Goal: Task Accomplishment & Management: Use online tool/utility

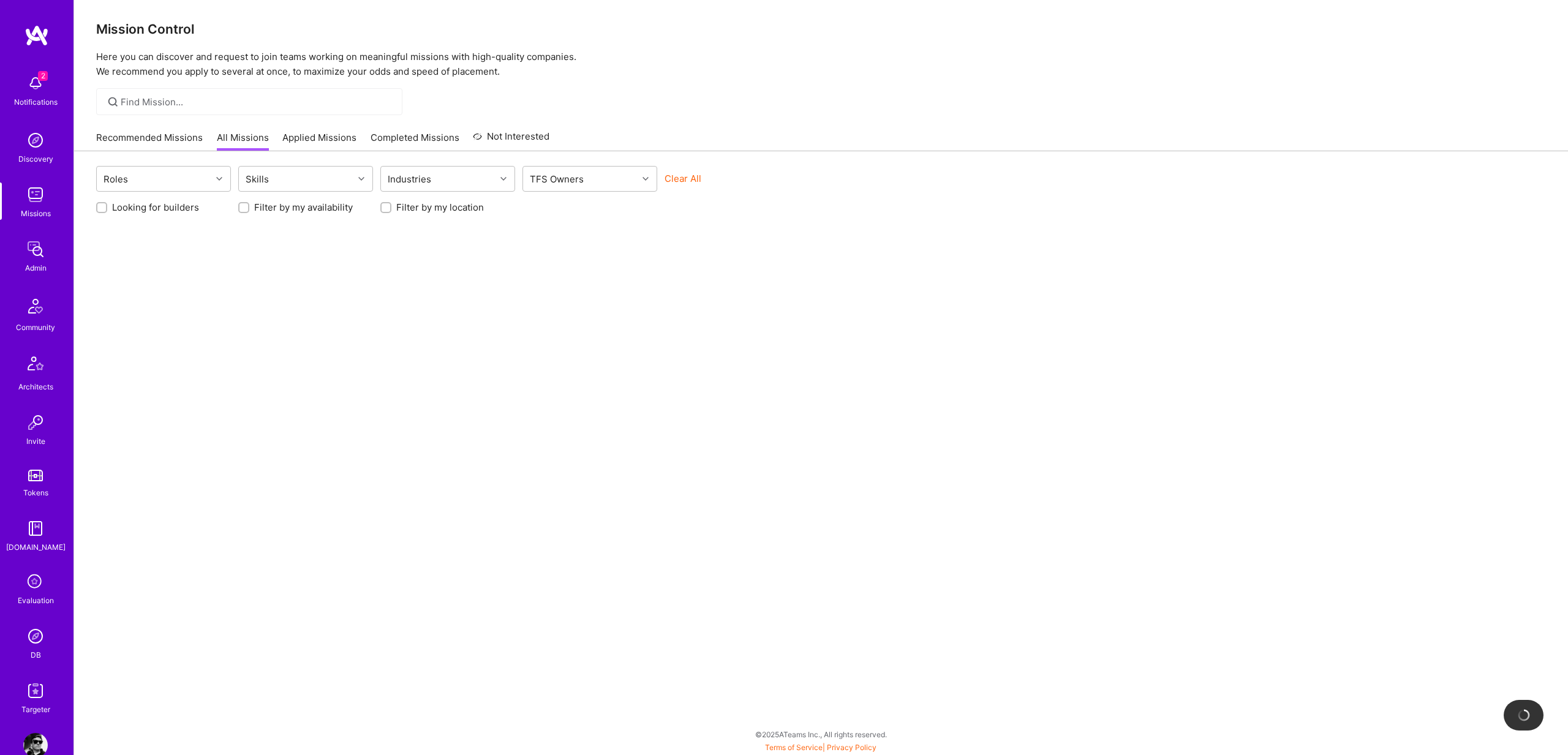
scroll to position [27, 0]
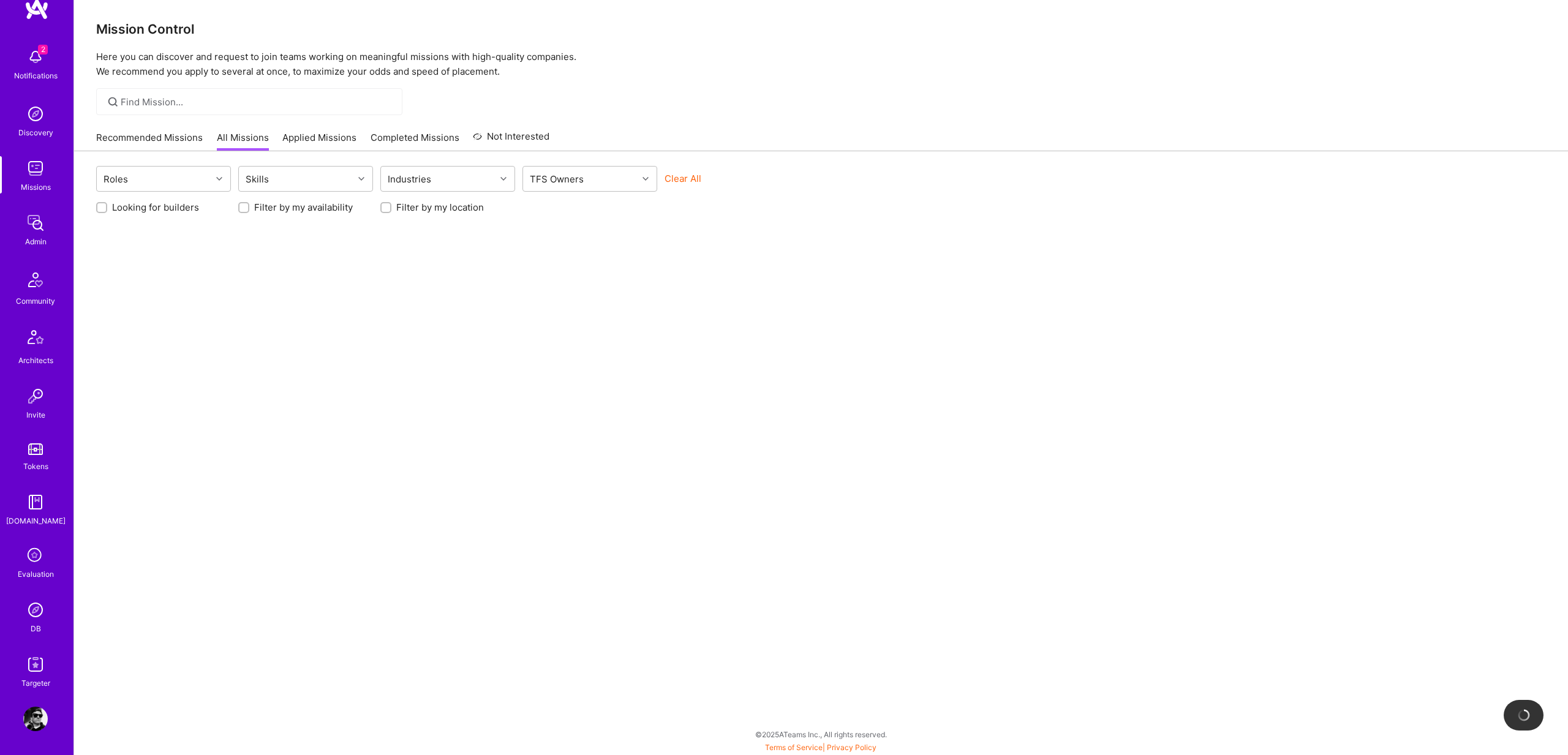
click at [39, 671] on img at bounding box center [35, 664] width 24 height 24
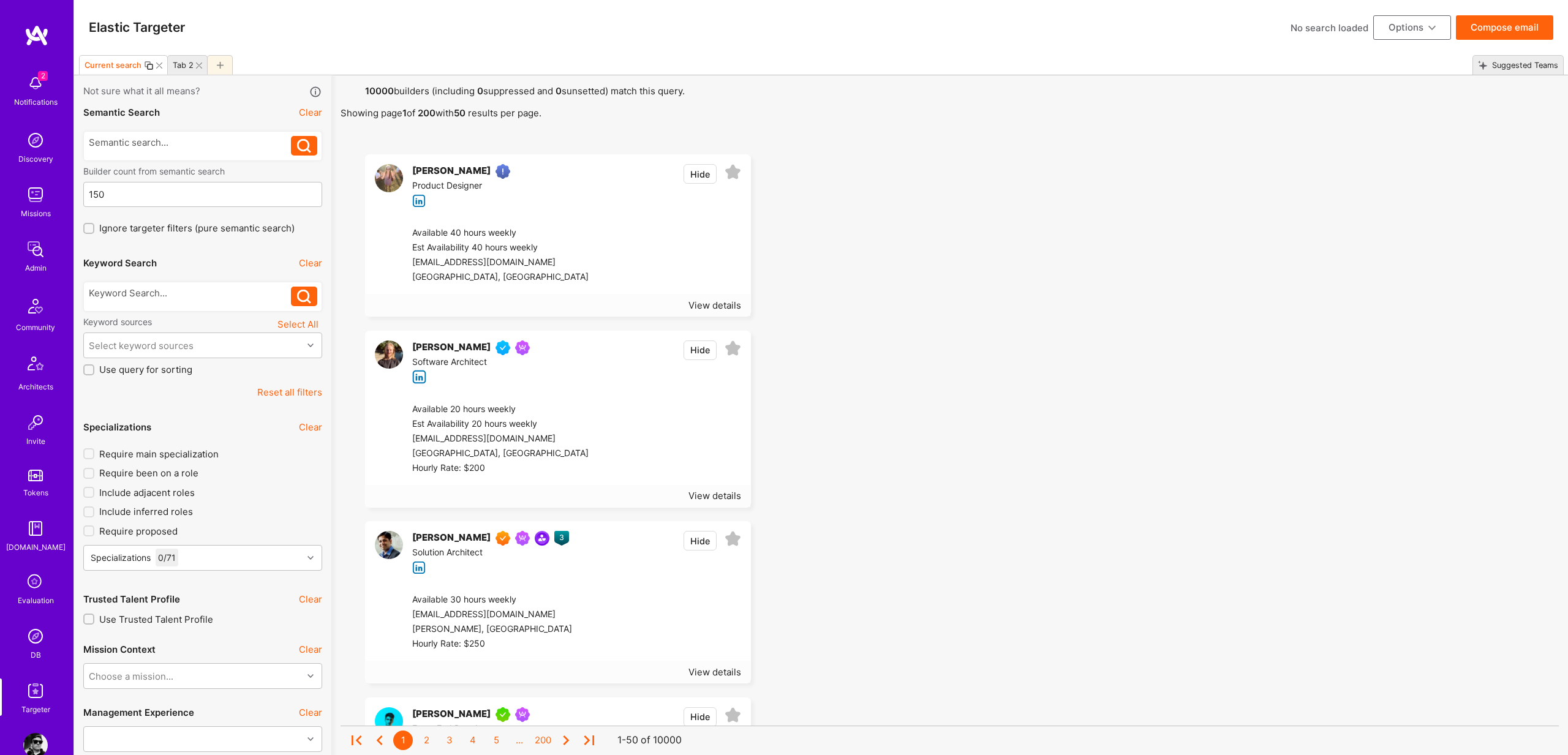
click at [1530, 66] on div "Suggested Teams" at bounding box center [1523, 65] width 71 height 17
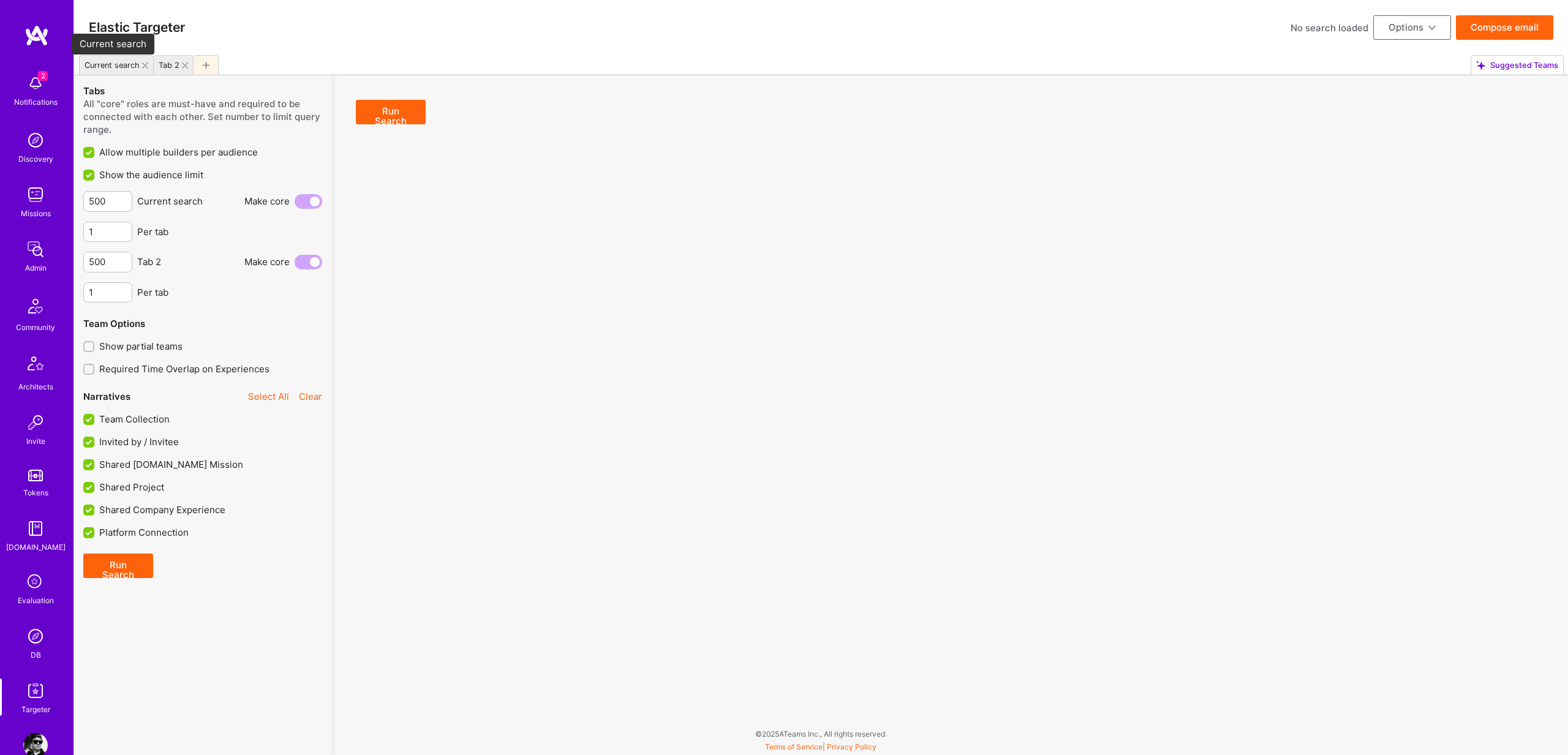
click at [113, 62] on div "Current search" at bounding box center [112, 65] width 55 height 9
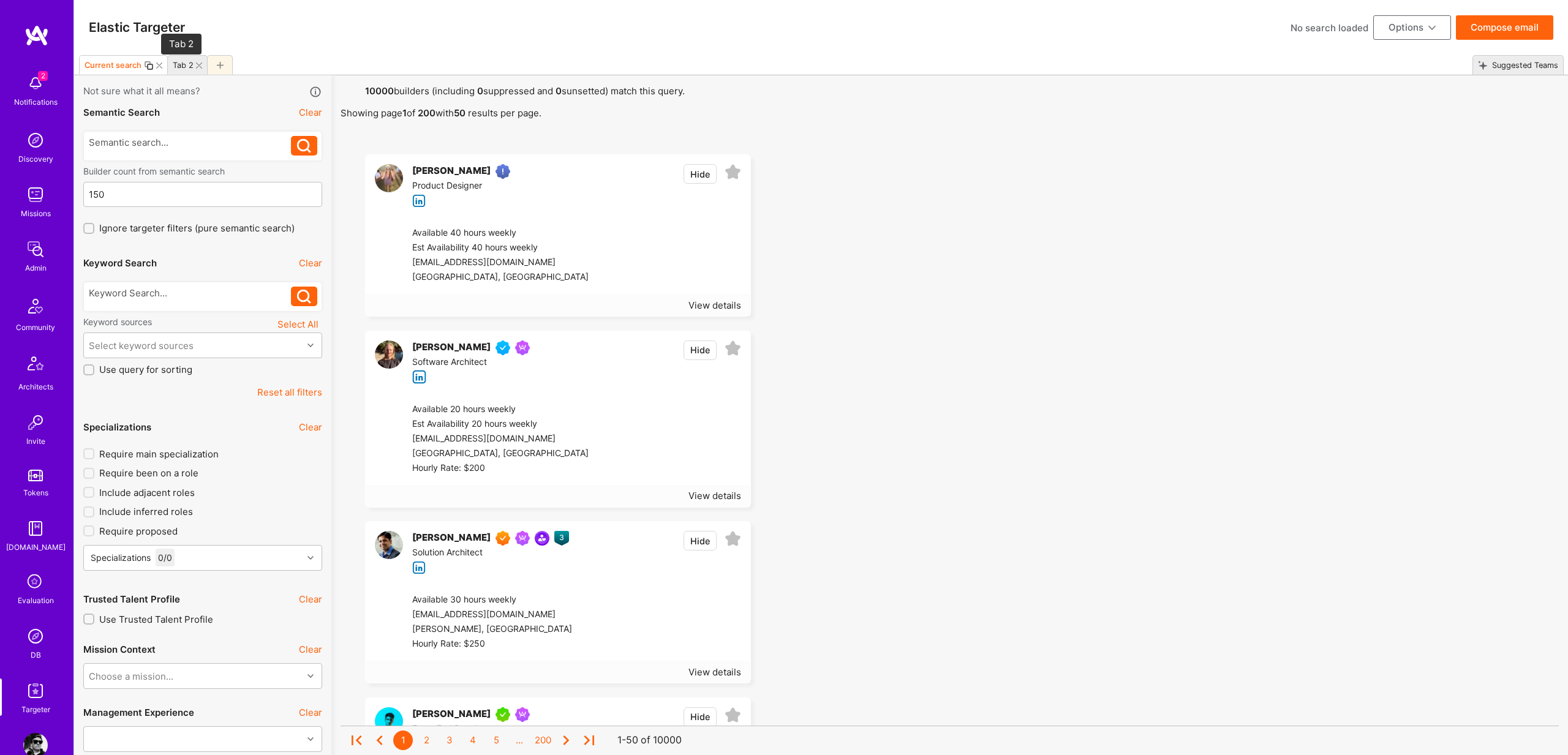
click at [179, 65] on div "Tab 2" at bounding box center [183, 65] width 21 height 9
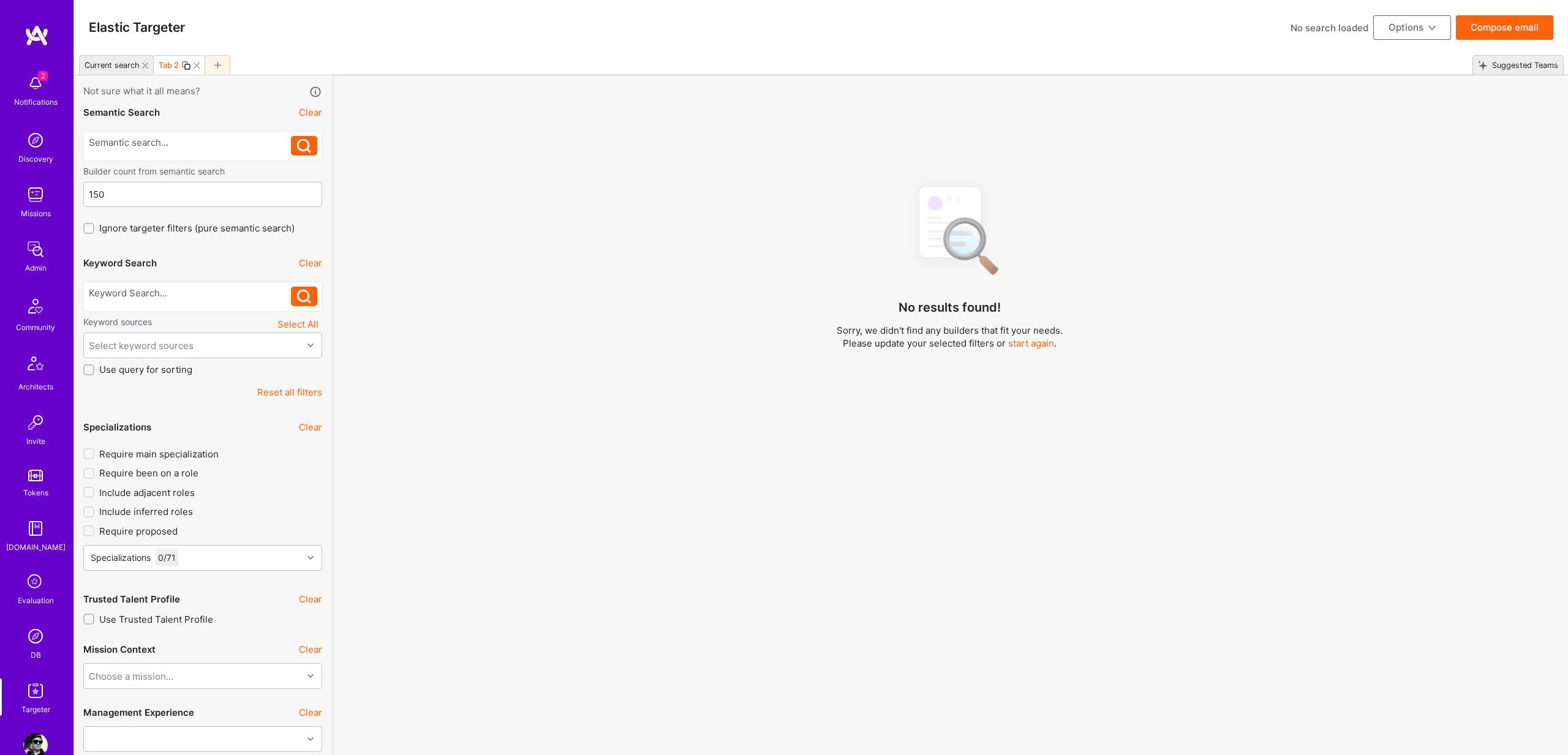
click at [110, 59] on div "Current search" at bounding box center [110, 65] width 60 height 17
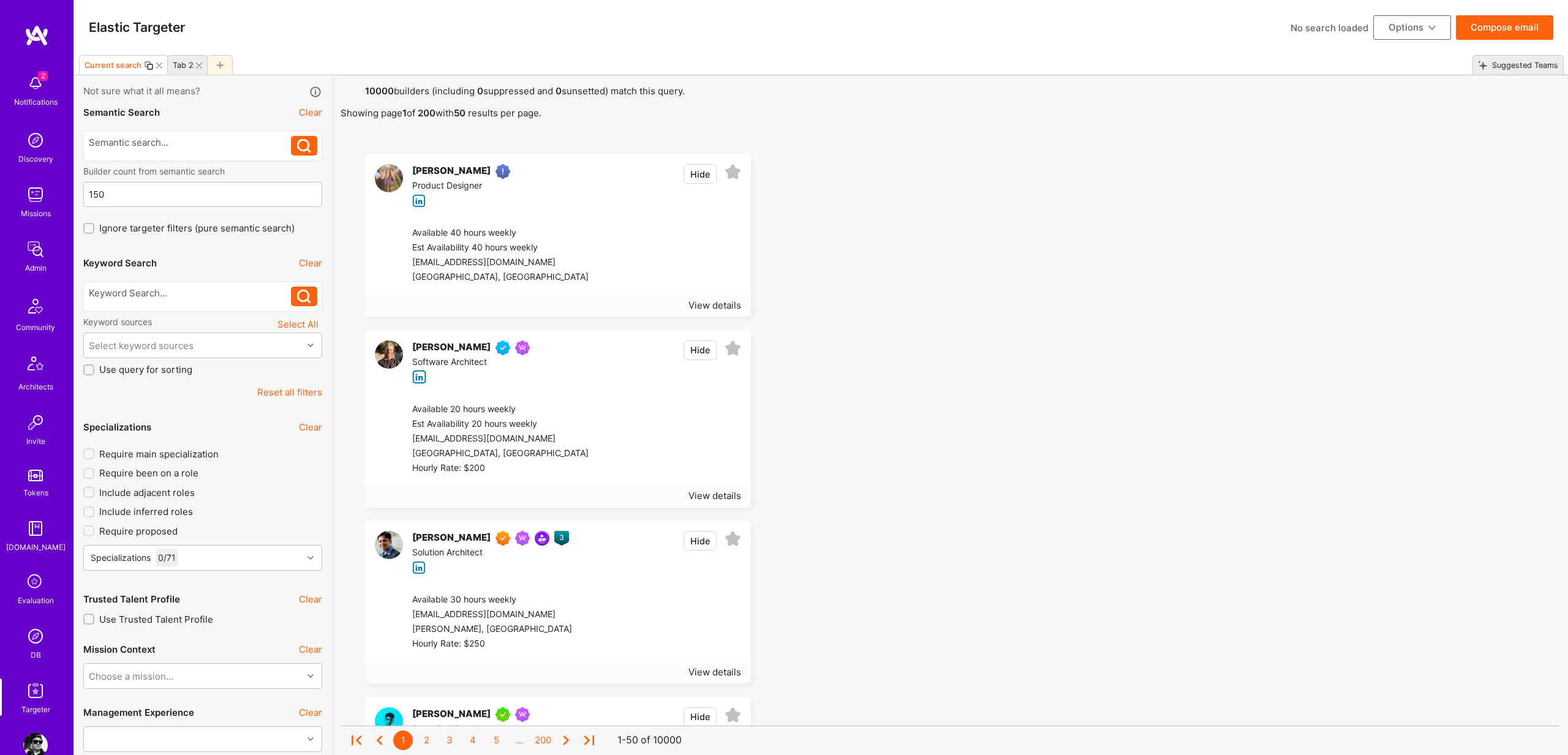
click at [1439, 29] on button "Options" at bounding box center [1412, 27] width 77 height 24
drag, startPoint x: 1489, startPoint y: 124, endPoint x: 1491, endPoint y: 109, distance: 15.1
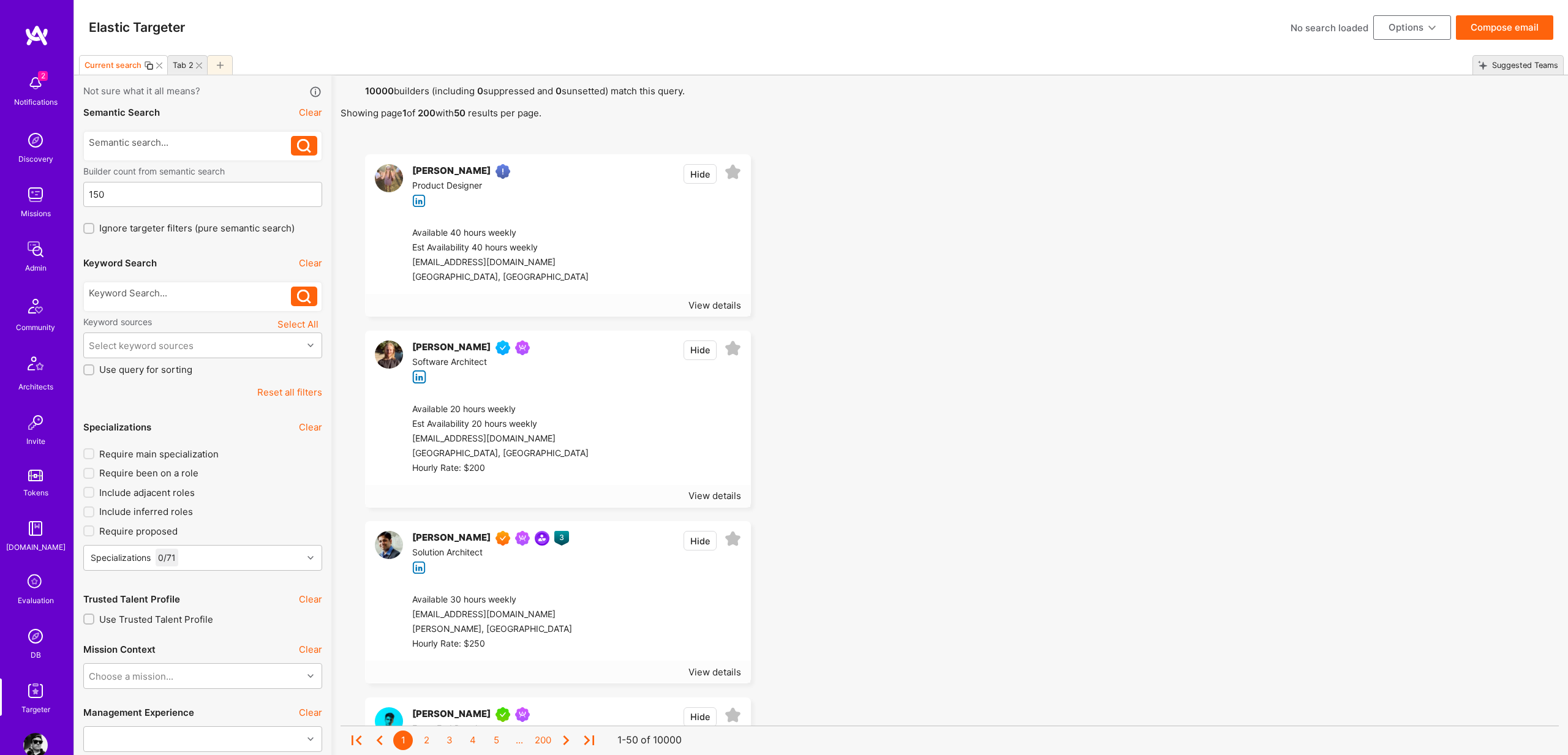
click at [1502, 65] on div "Suggested Teams" at bounding box center [1523, 65] width 71 height 17
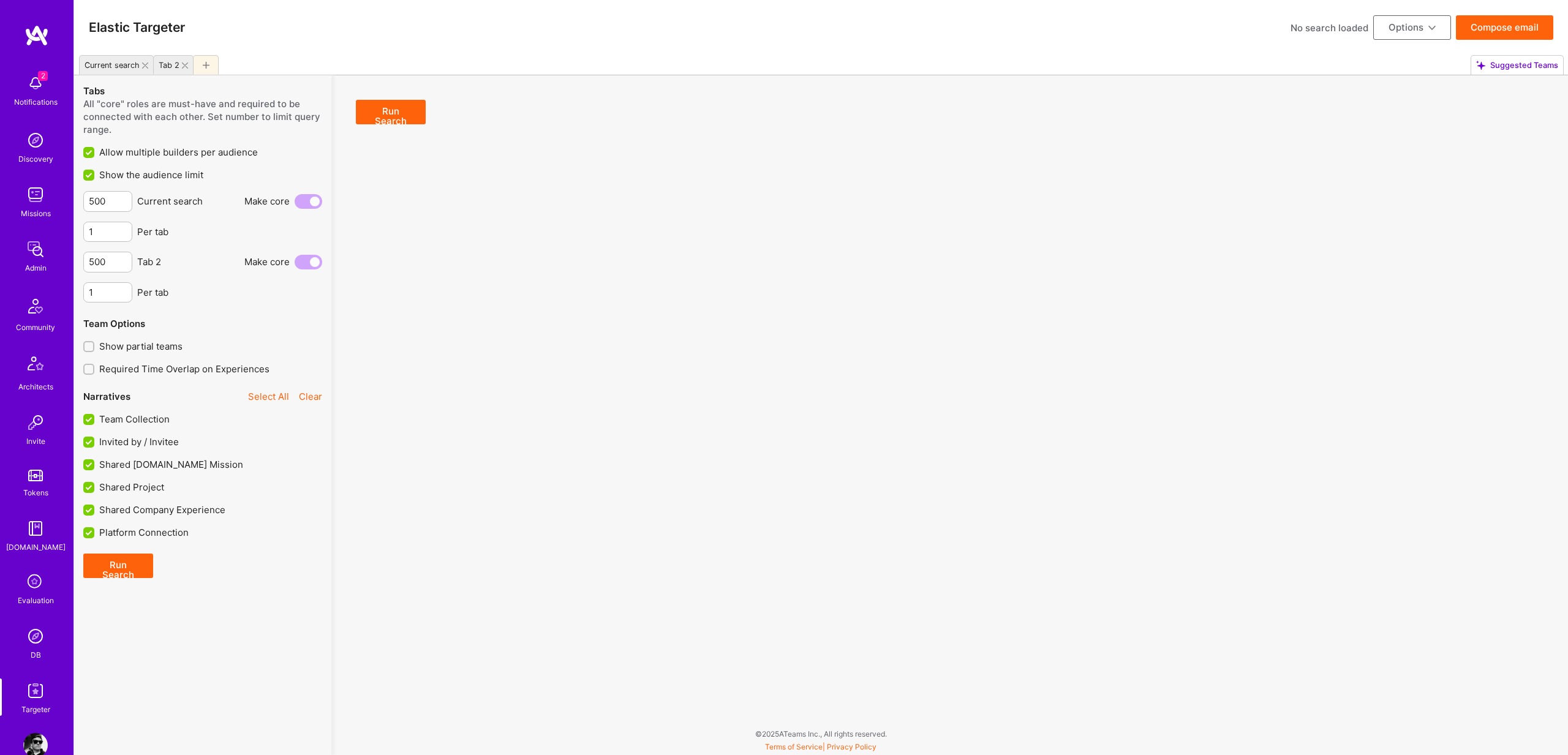
click at [105, 59] on div "Current search" at bounding box center [110, 65] width 60 height 17
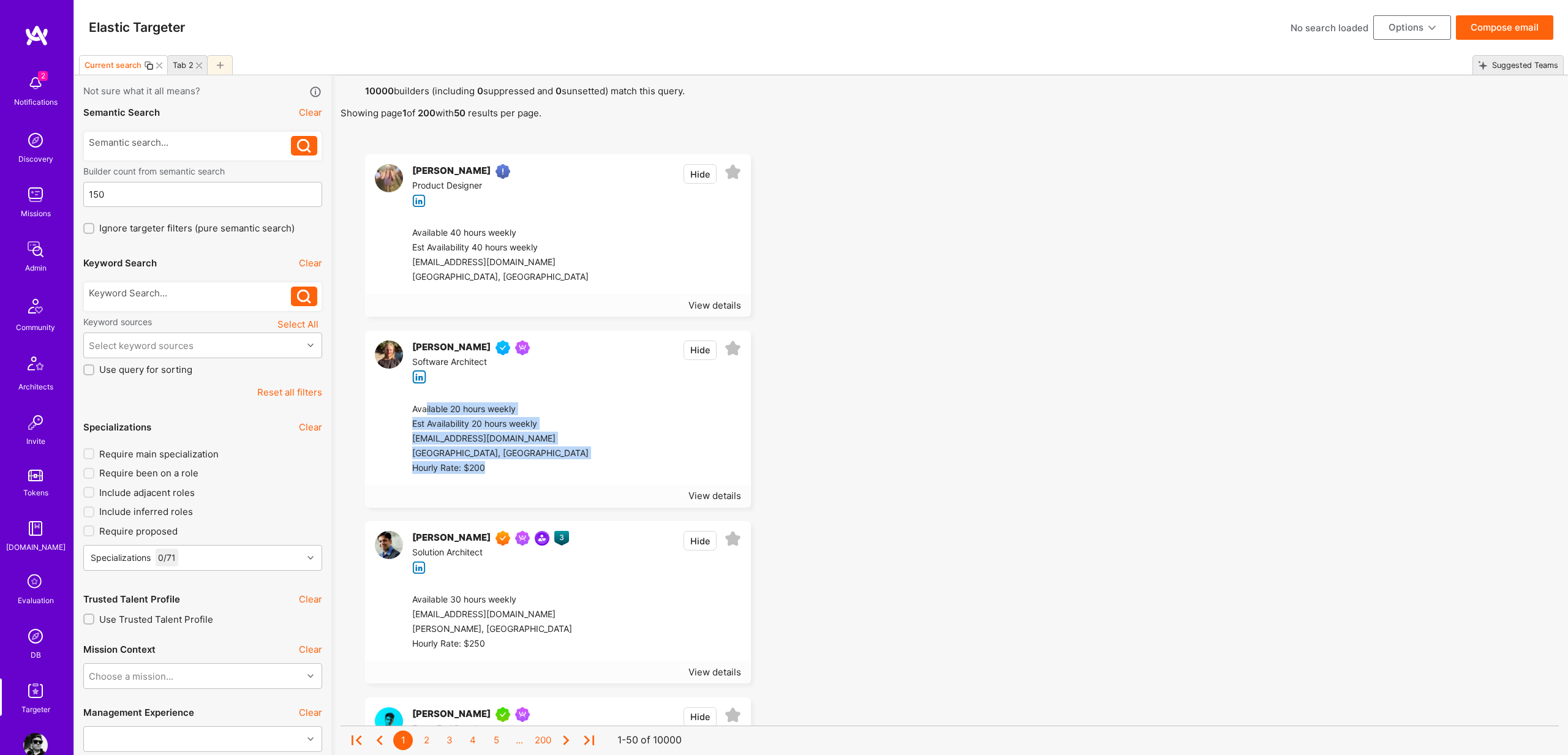
drag, startPoint x: 427, startPoint y: 410, endPoint x: 830, endPoint y: 458, distance: 405.8
click at [188, 63] on div "Tab 2" at bounding box center [183, 65] width 21 height 9
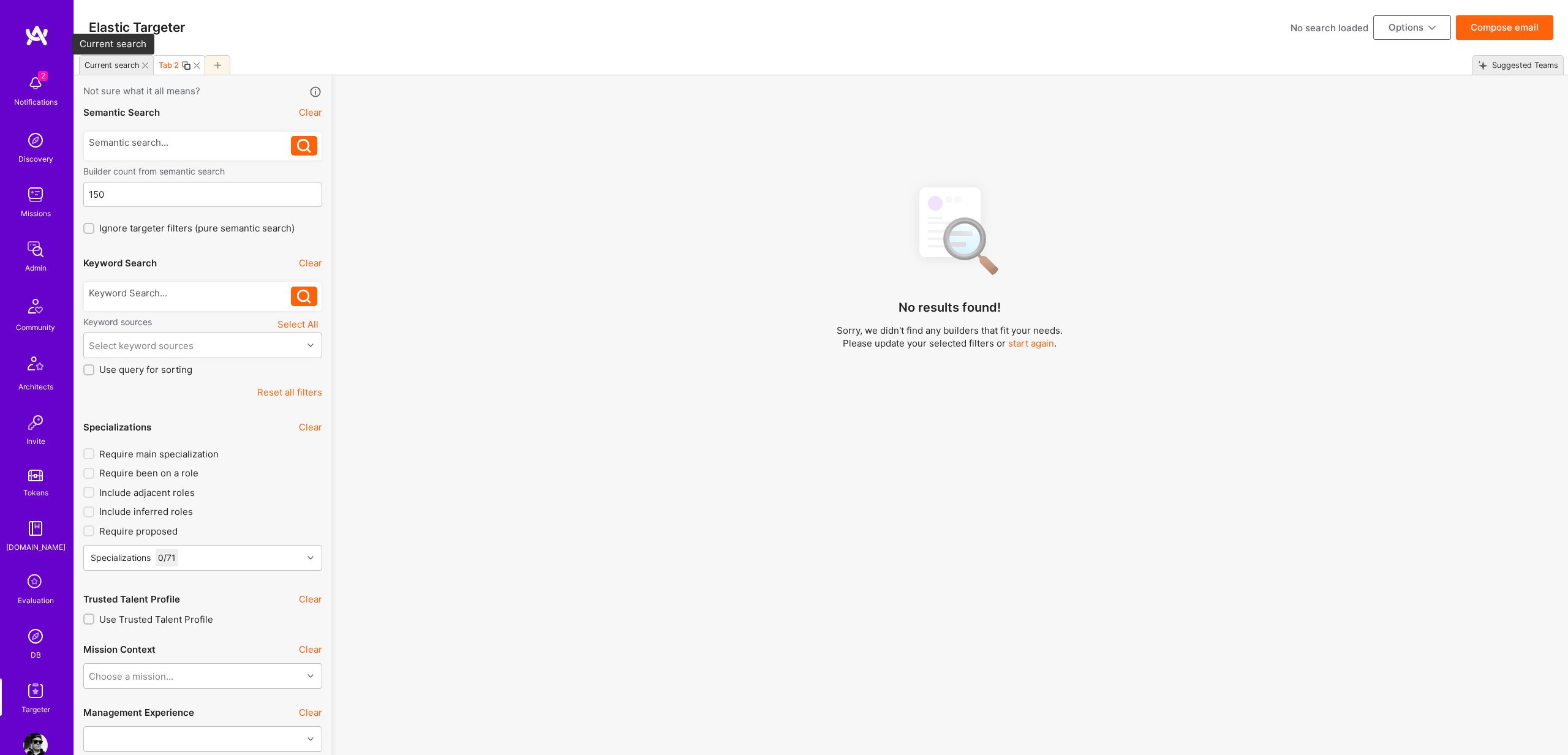
click at [124, 66] on div "Current search" at bounding box center [112, 65] width 55 height 9
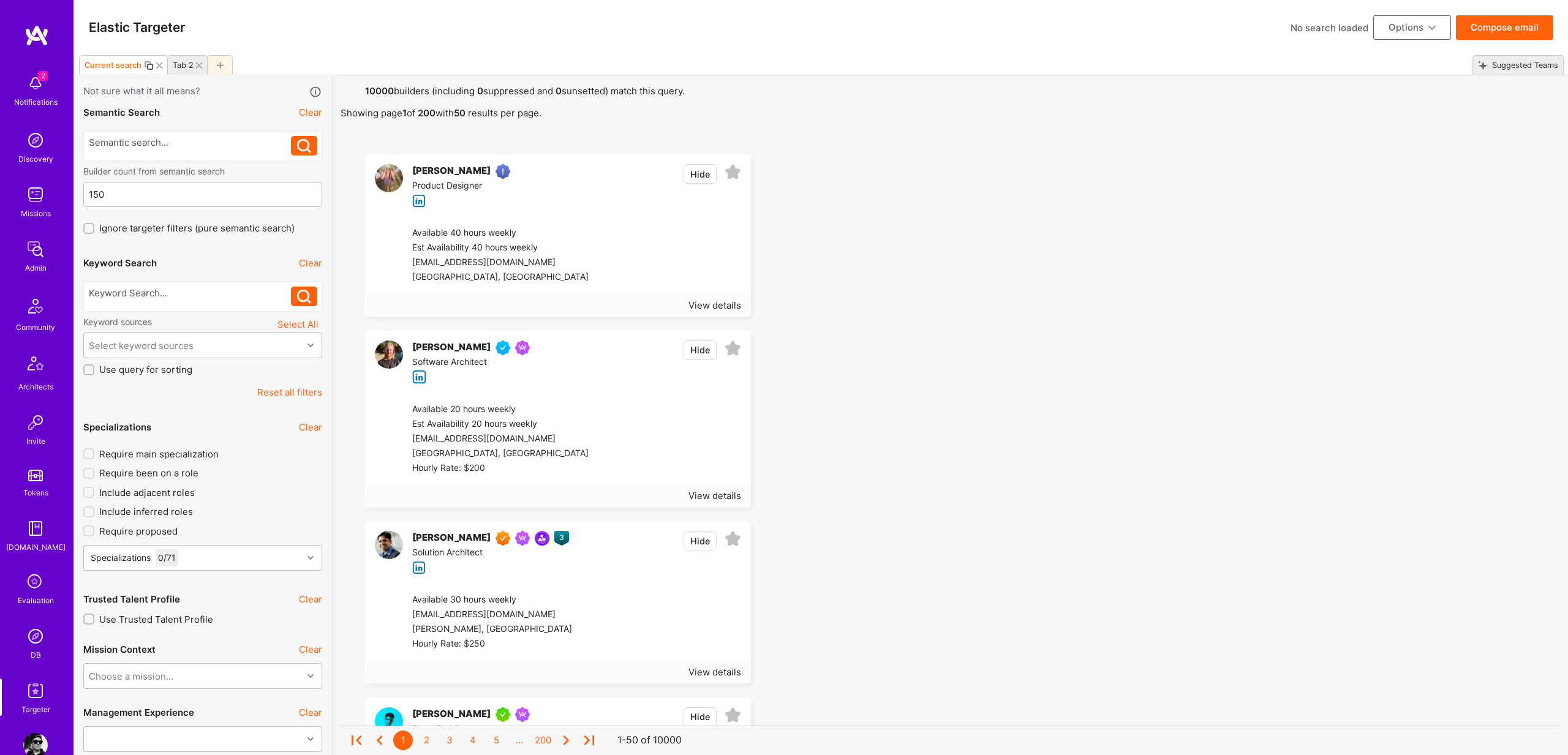
click at [1439, 32] on button "Options" at bounding box center [1412, 27] width 77 height 24
click at [1239, 31] on div "Elastic Targeter No search loaded Options Reset Tabs Create team proposal Save …" at bounding box center [820, 27] width 1493 height 55
click at [1354, 26] on div "No search loaded" at bounding box center [1329, 28] width 77 height 13
click at [1306, 25] on div "No search loaded" at bounding box center [1329, 28] width 77 height 13
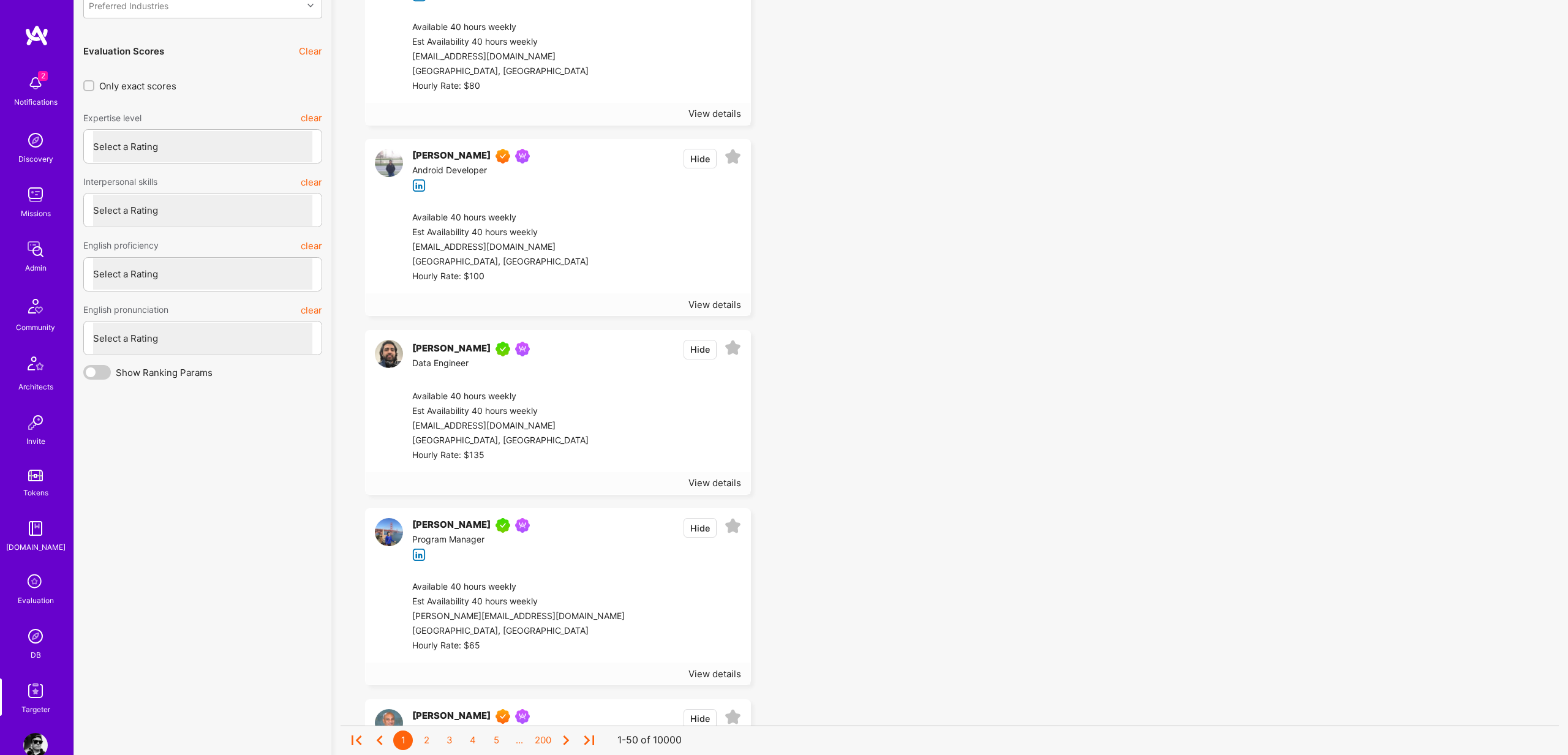
scroll to position [3189, 0]
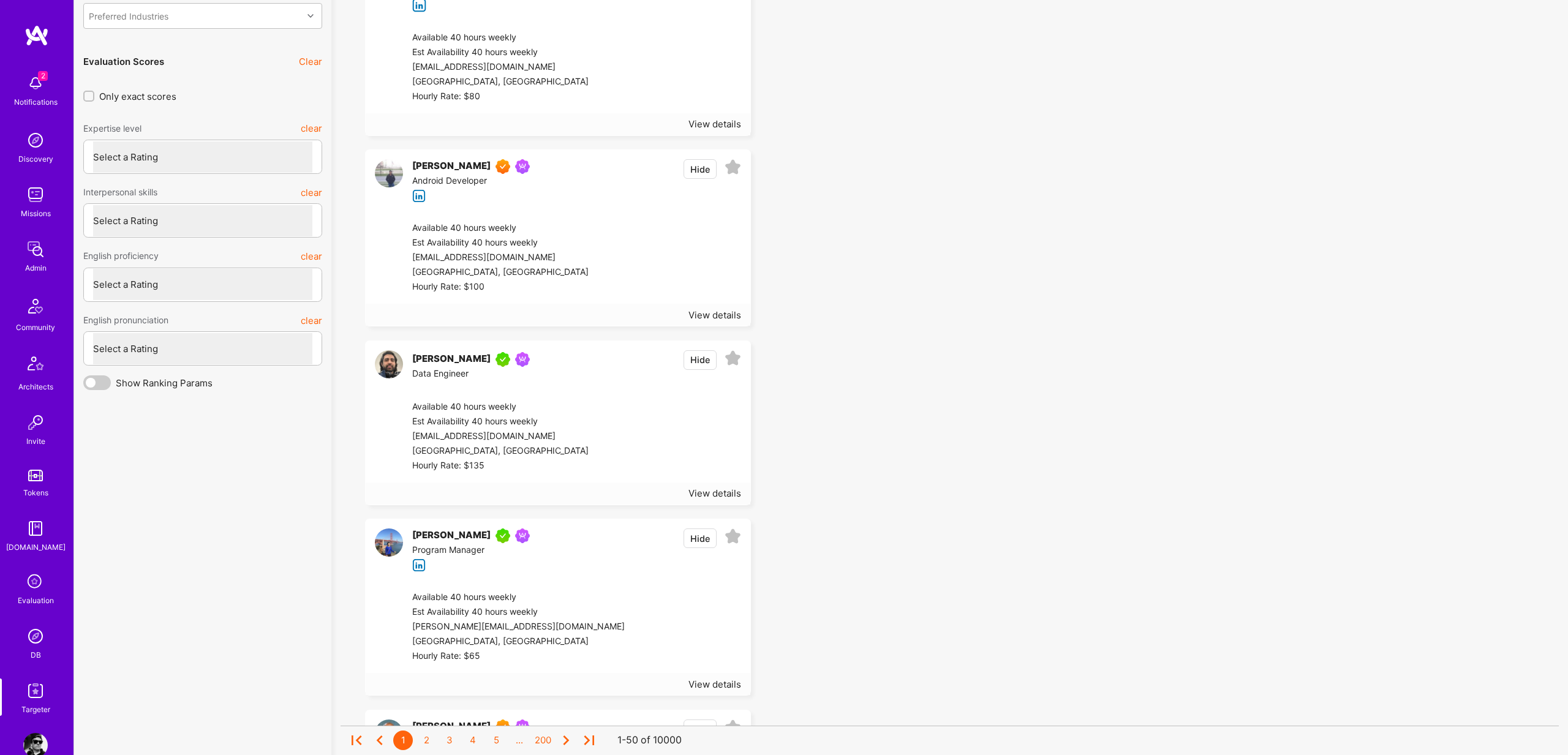
click at [91, 379] on span at bounding box center [96, 382] width 27 height 15
click at [86, 385] on input "checkbox" at bounding box center [86, 385] width 0 height 0
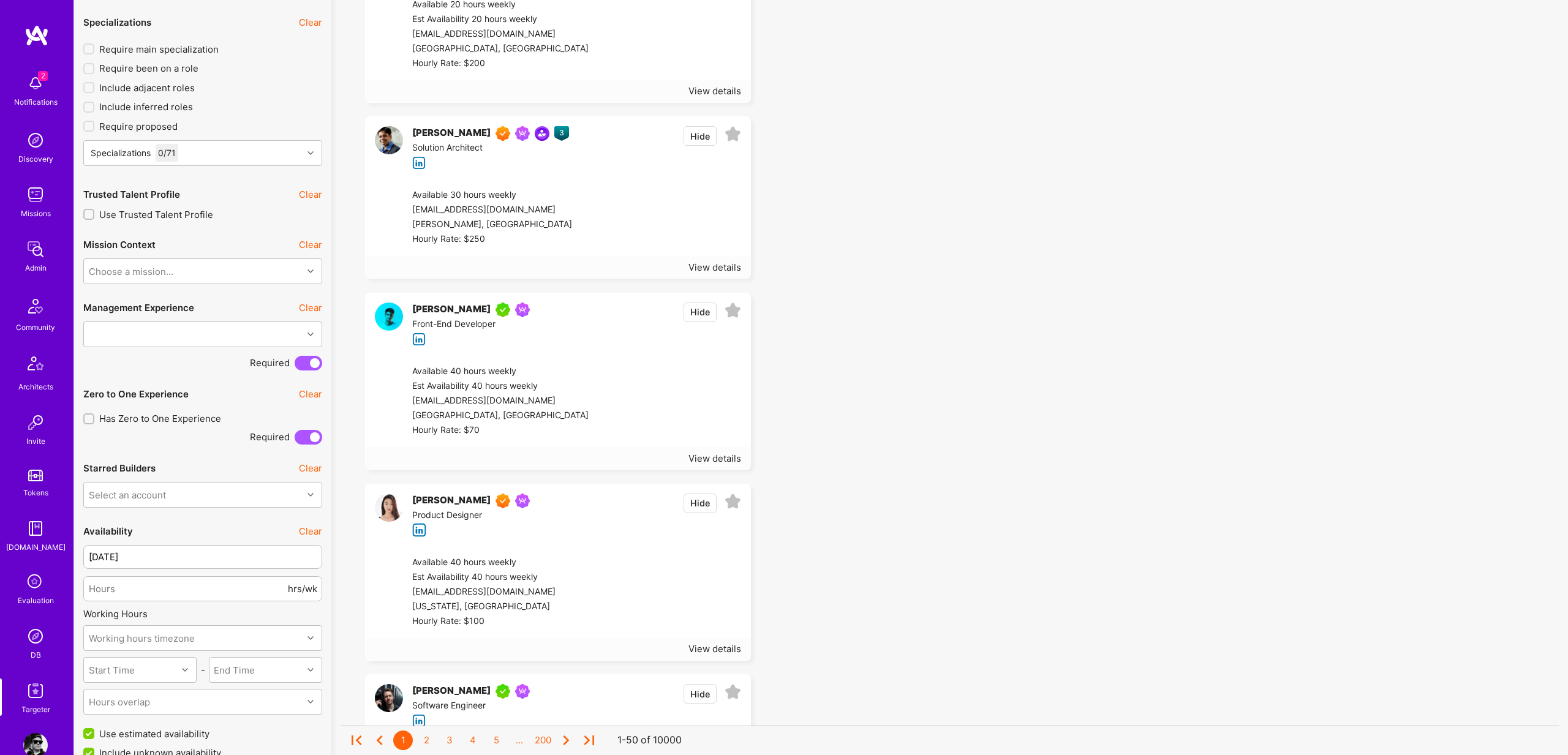
scroll to position [0, 0]
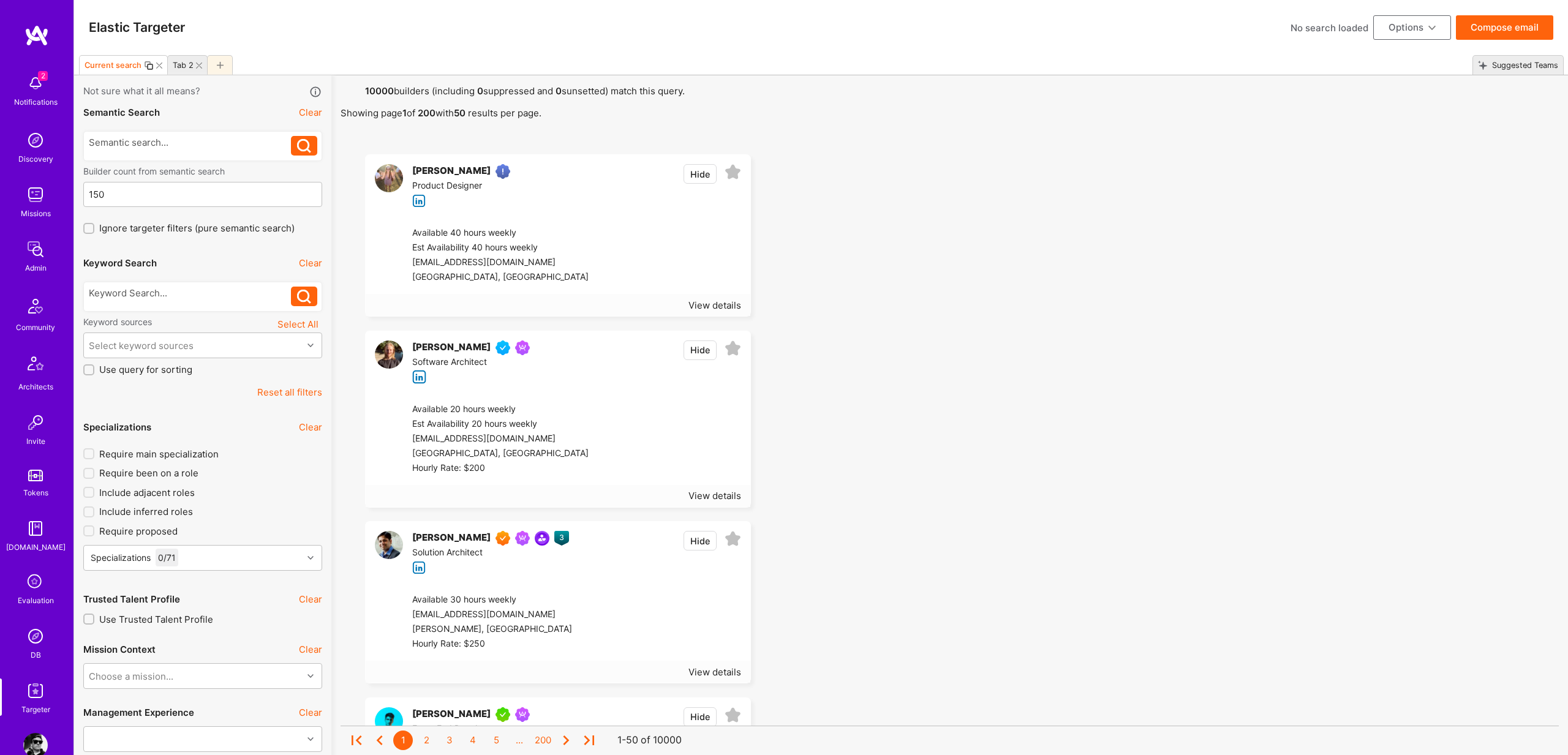
click at [218, 63] on icon at bounding box center [221, 66] width 7 height 7
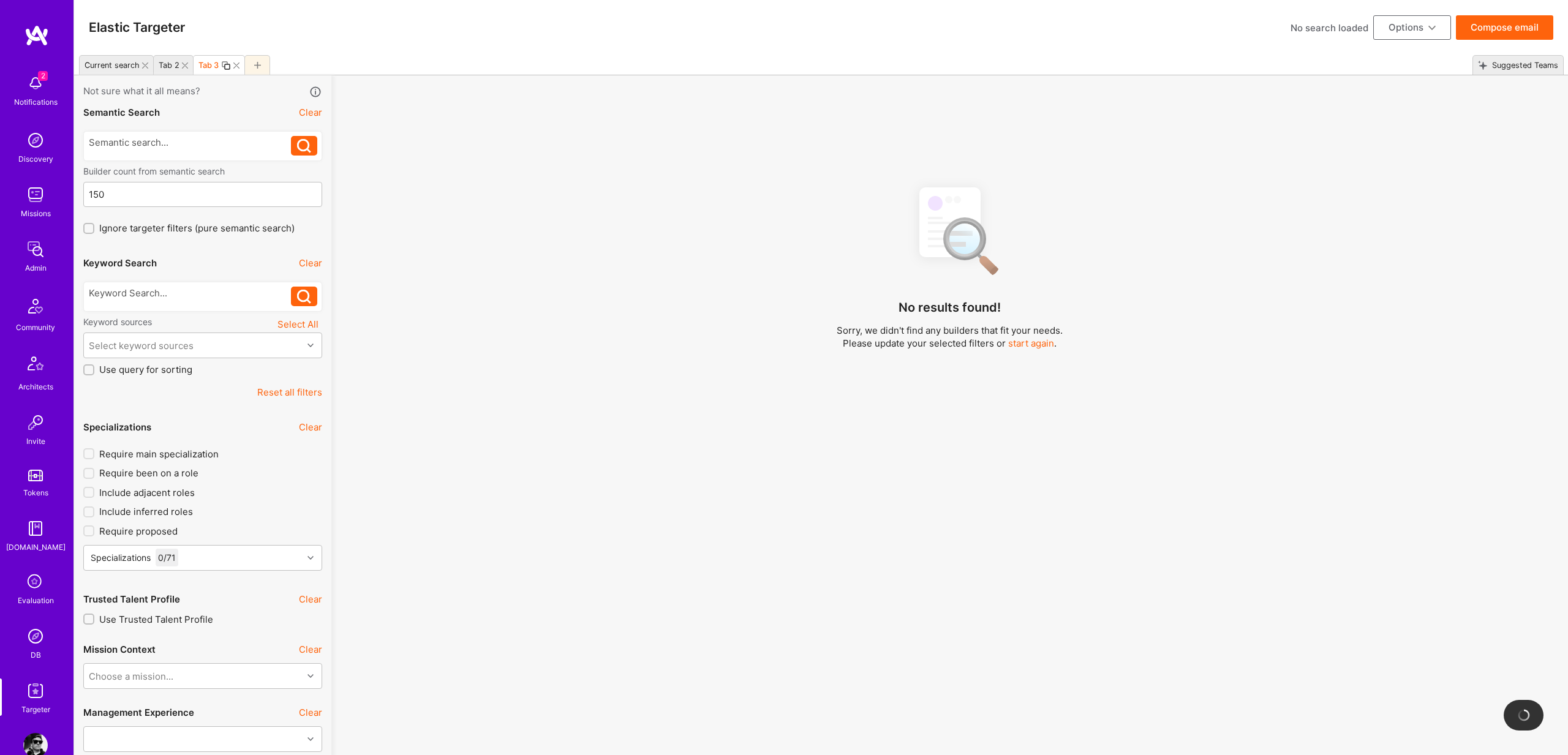
click at [237, 67] on icon at bounding box center [236, 65] width 6 height 6
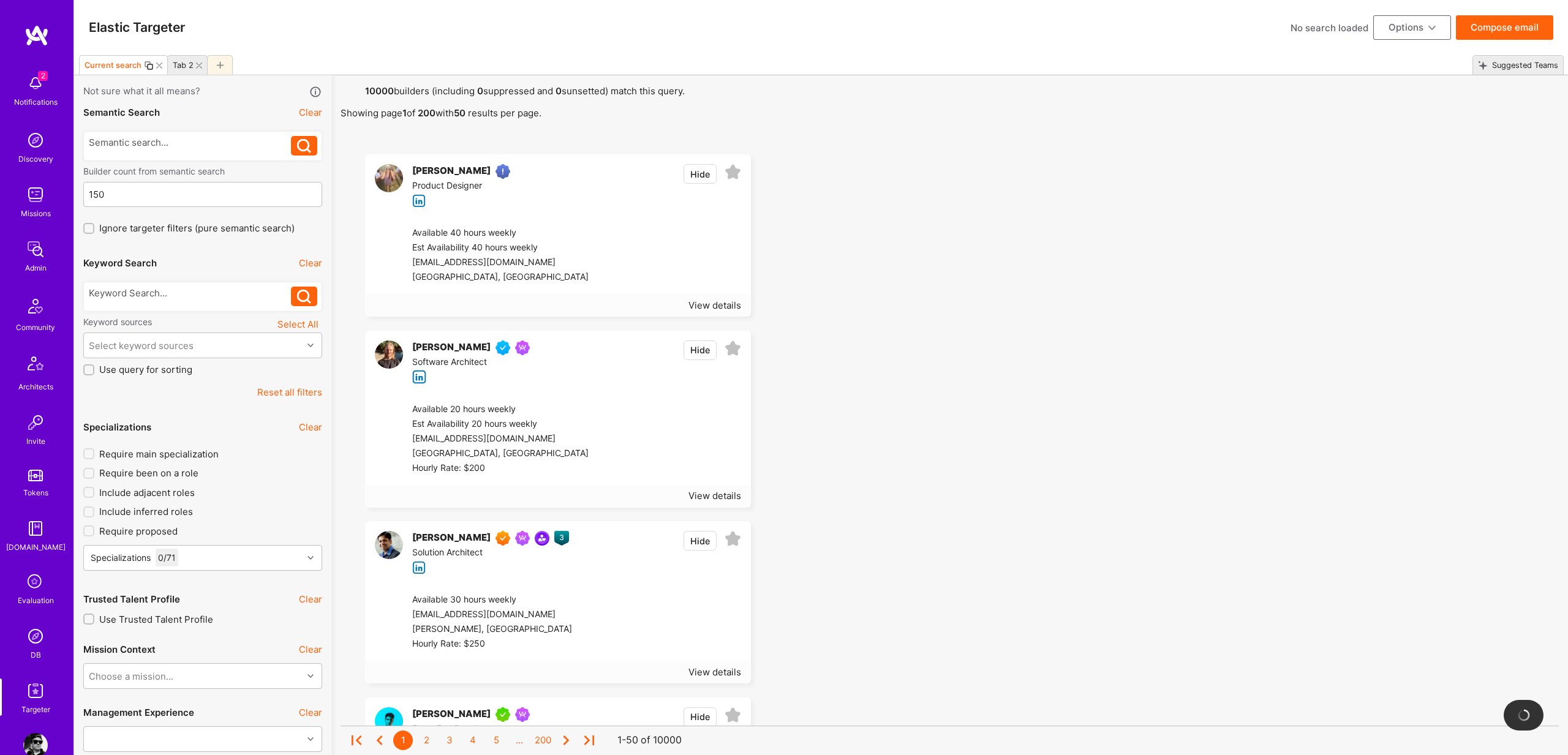
click at [199, 67] on icon at bounding box center [199, 65] width 6 height 6
